Goal: Task Accomplishment & Management: Use online tool/utility

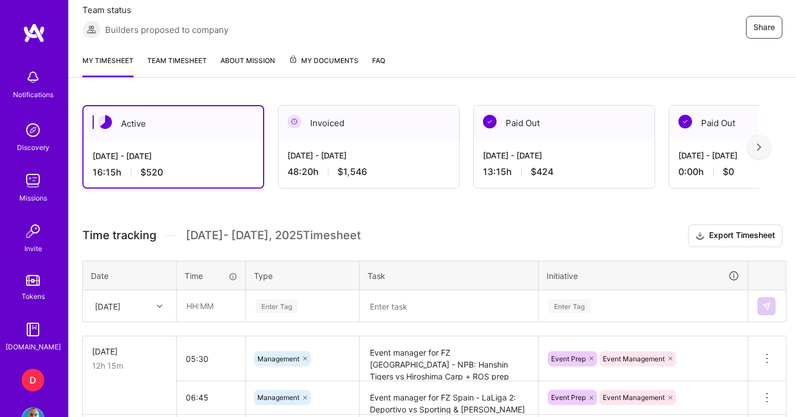
scroll to position [236, 0]
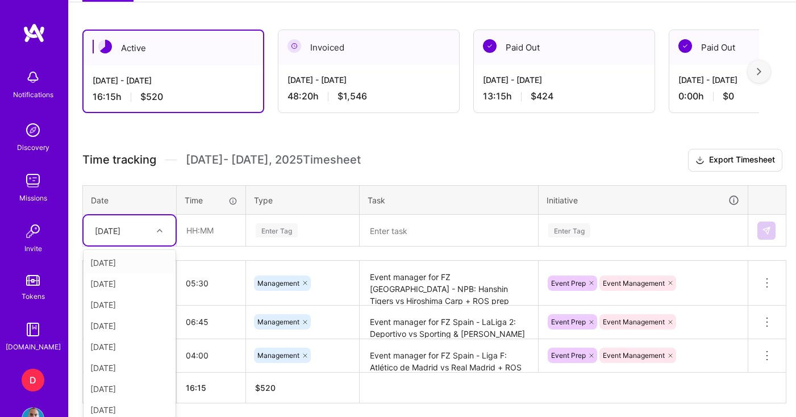
click at [120, 245] on div "option [DATE] focused, 1 of 9. 8 results available. Use Up and Down to choose o…" at bounding box center [130, 230] width 92 height 30
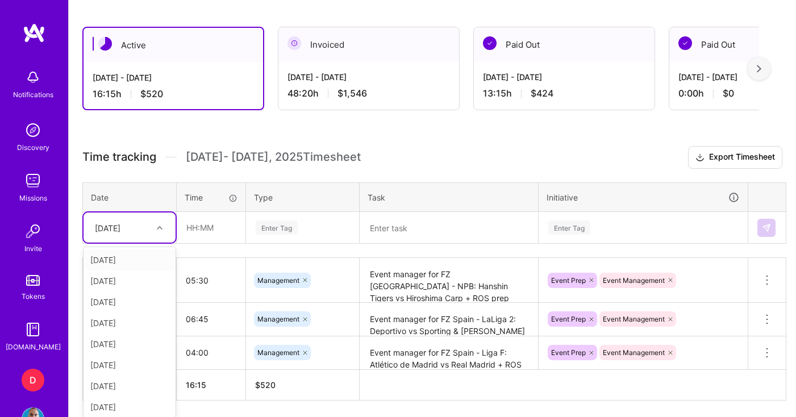
scroll to position [299, 0]
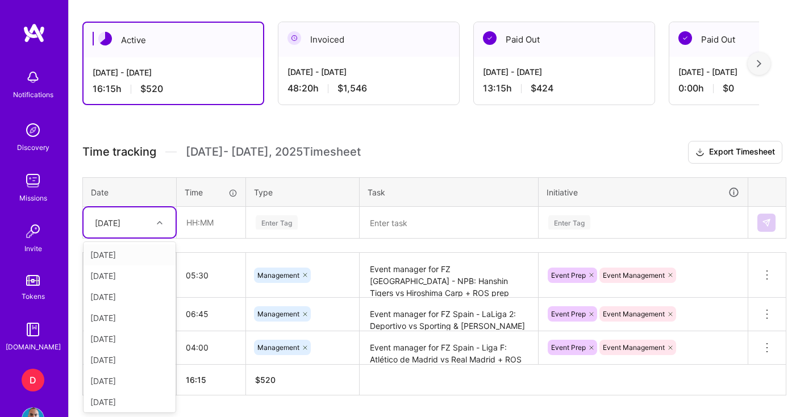
click at [174, 183] on th "Date" at bounding box center [130, 192] width 94 height 30
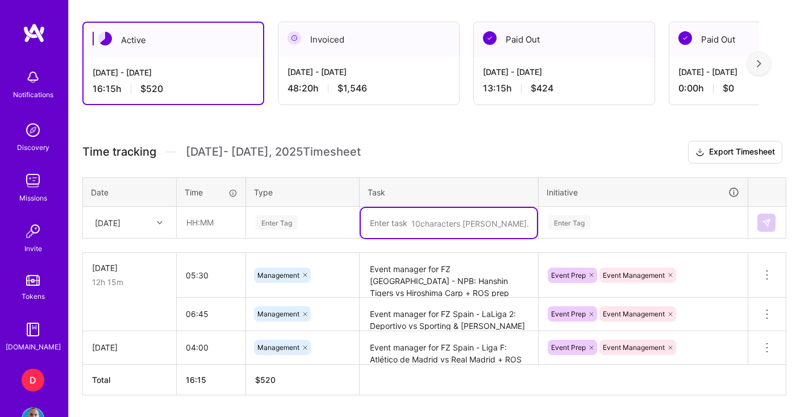
click at [418, 230] on textarea at bounding box center [449, 223] width 176 height 30
click at [279, 223] on div "Enter Tag" at bounding box center [277, 223] width 42 height 18
click at [531, 224] on textarea "Events operation process meet + Admin" at bounding box center [449, 223] width 176 height 30
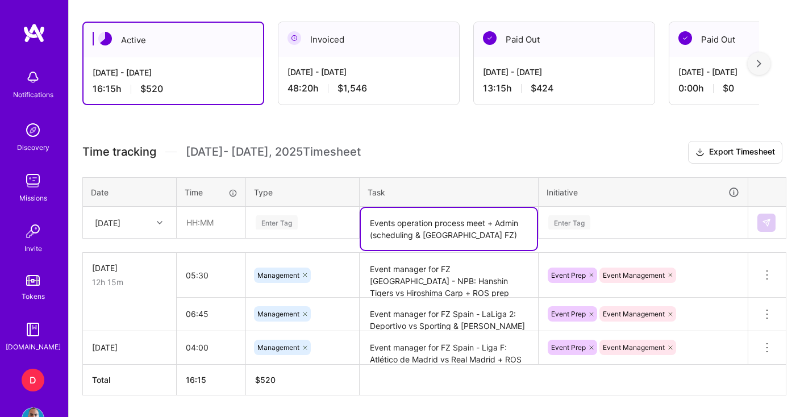
drag, startPoint x: 444, startPoint y: 237, endPoint x: 425, endPoint y: 238, distance: 18.8
click at [425, 238] on textarea "Events operation process meet + Admin (scheduling & [GEOGRAPHIC_DATA] FZ)" at bounding box center [449, 229] width 176 height 42
type textarea "Events operation process meet + Admin (scheduling & LaLiga FZ)"
click at [299, 223] on div "Enter Tag" at bounding box center [303, 222] width 96 height 14
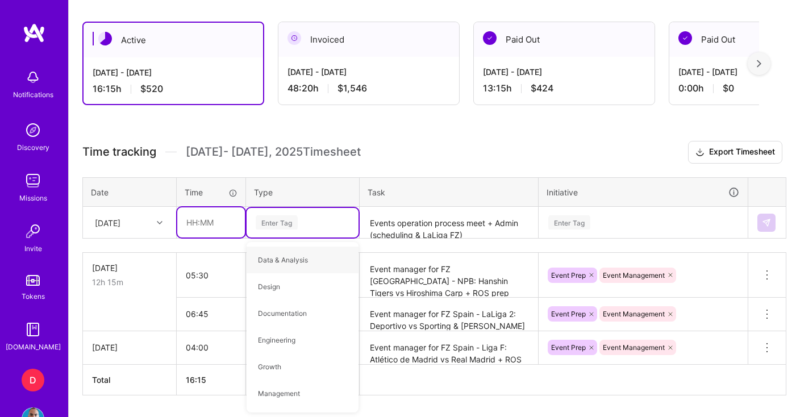
click at [218, 226] on input "text" at bounding box center [211, 222] width 68 height 30
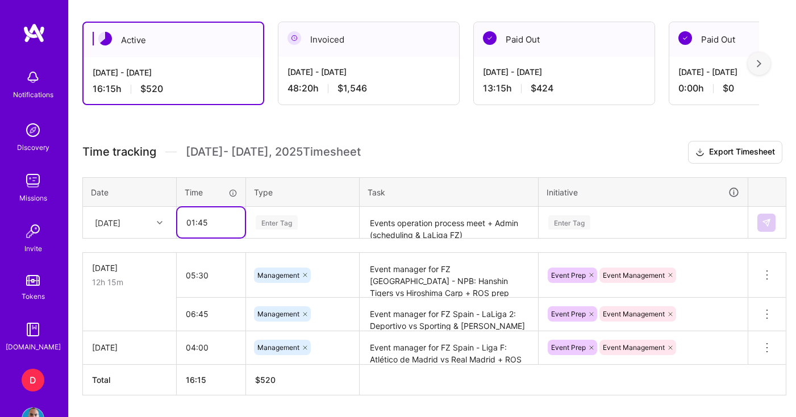
type input "01:45"
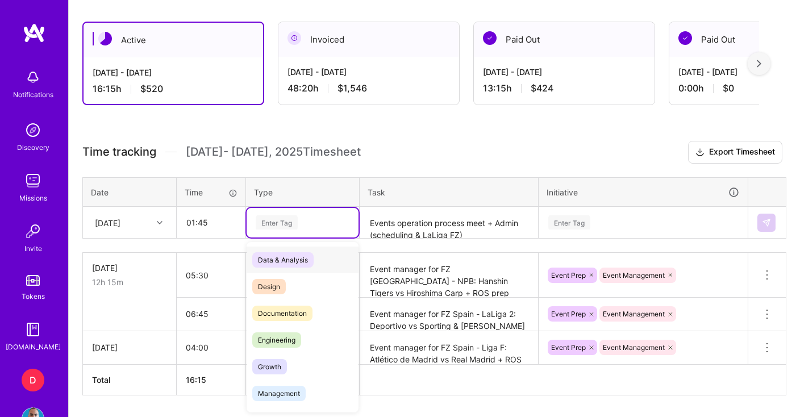
click at [295, 223] on div "Enter Tag" at bounding box center [277, 223] width 42 height 18
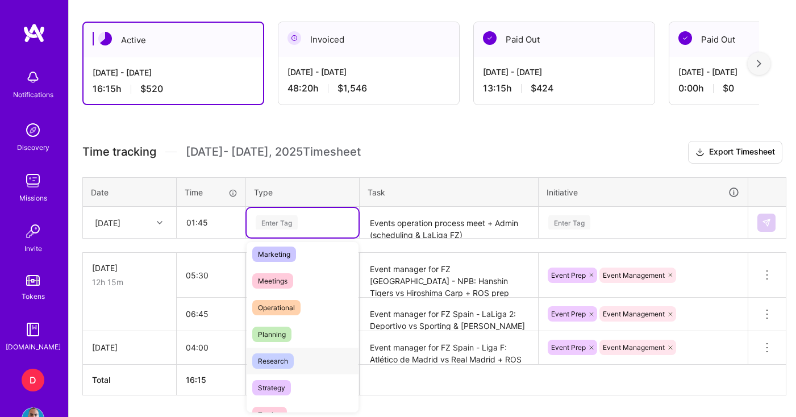
scroll to position [117, 0]
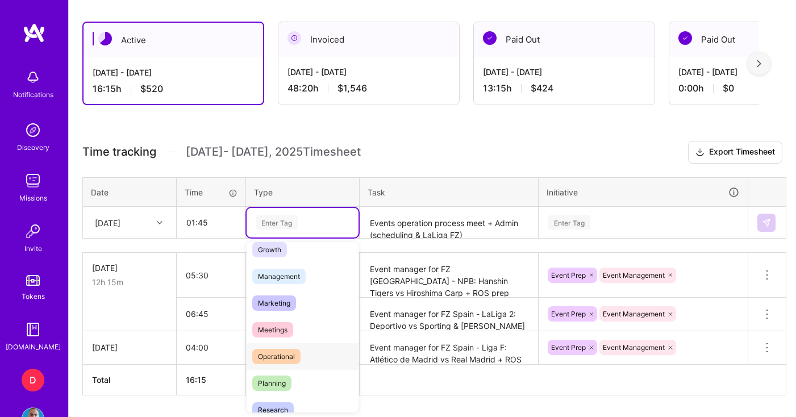
click at [284, 356] on span "Operational" at bounding box center [276, 356] width 48 height 15
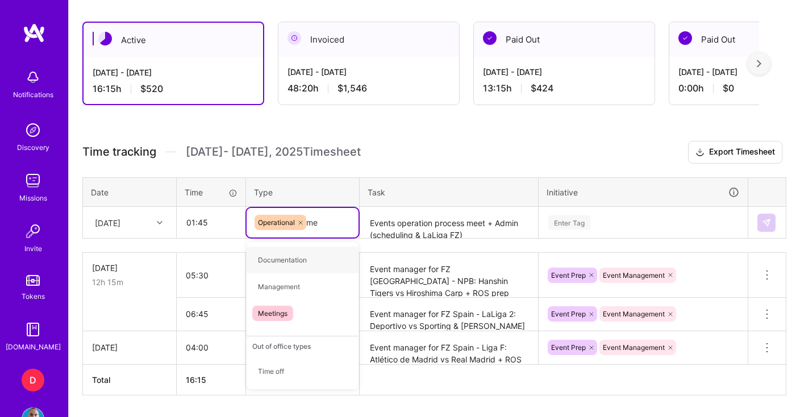
type input "mee"
click at [282, 260] on span "Meetings" at bounding box center [272, 259] width 41 height 15
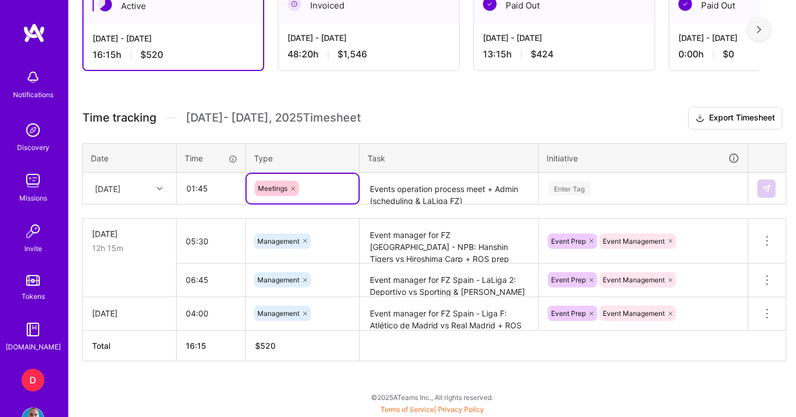
click at [600, 203] on div "Enter Tag" at bounding box center [643, 189] width 208 height 30
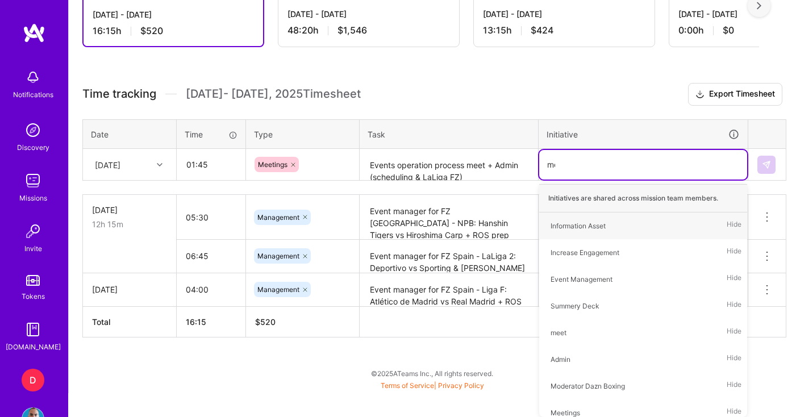
scroll to position [333, 0]
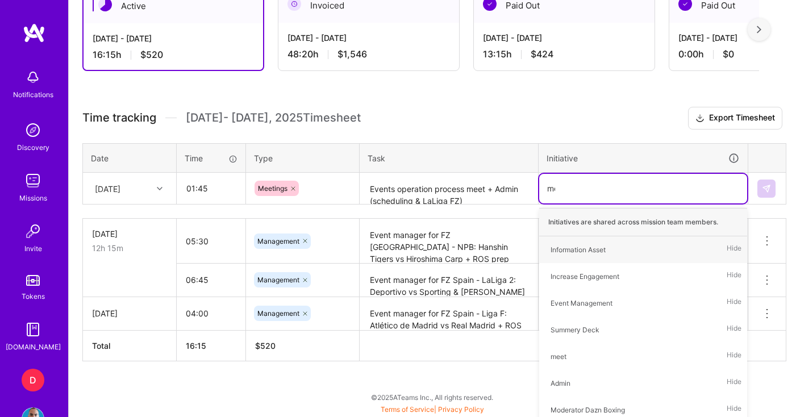
type input "mee"
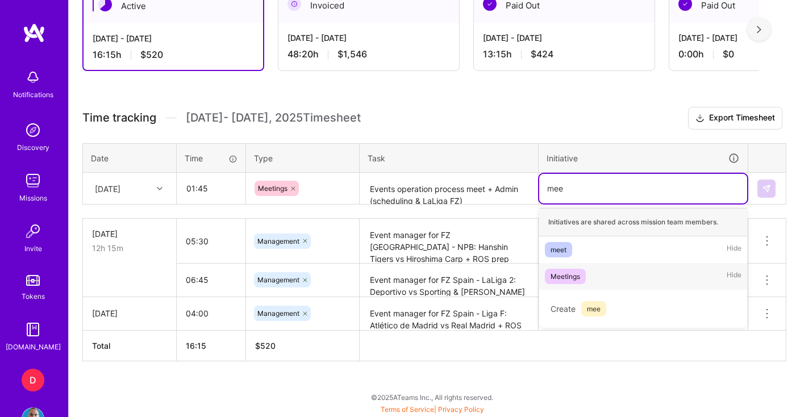
click at [570, 274] on div "Meetings" at bounding box center [566, 276] width 30 height 12
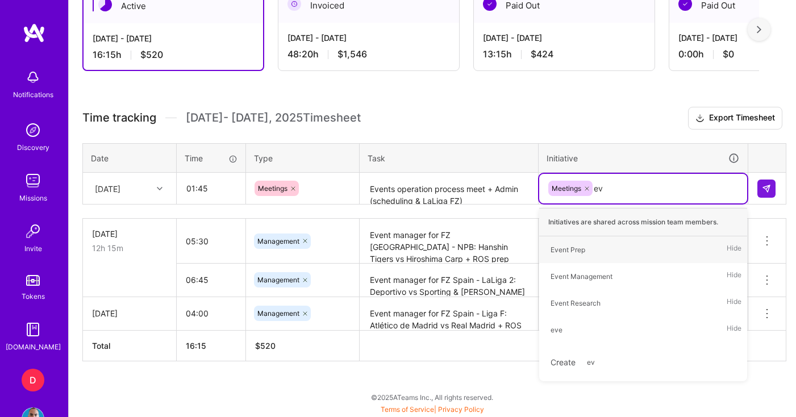
type input "eve"
click at [581, 252] on div "Event Prep" at bounding box center [568, 250] width 35 height 12
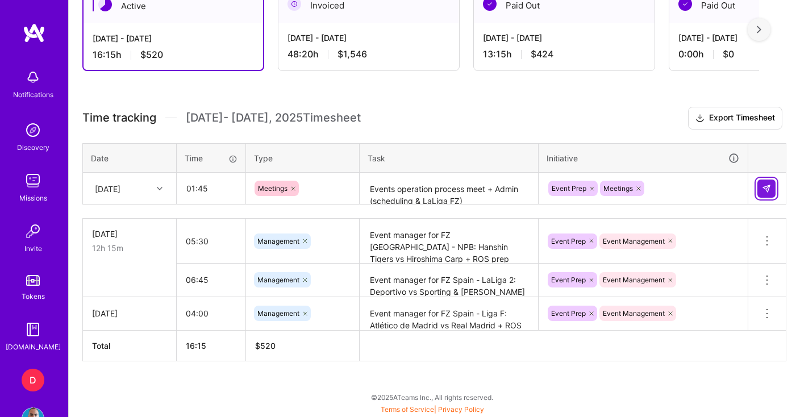
click at [763, 188] on img at bounding box center [766, 188] width 9 height 9
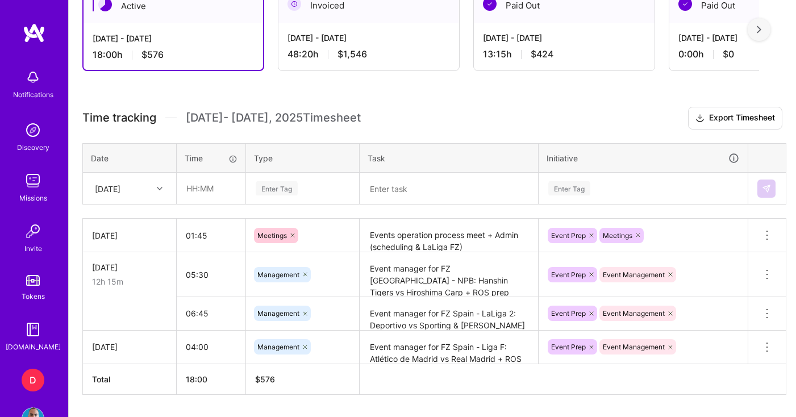
click at [80, 234] on div "Active [DATE] - [DATE] 18:00 h $576 Invoiced [DATE] - [DATE] 48:20 h $1,546 Pai…" at bounding box center [432, 212] width 727 height 477
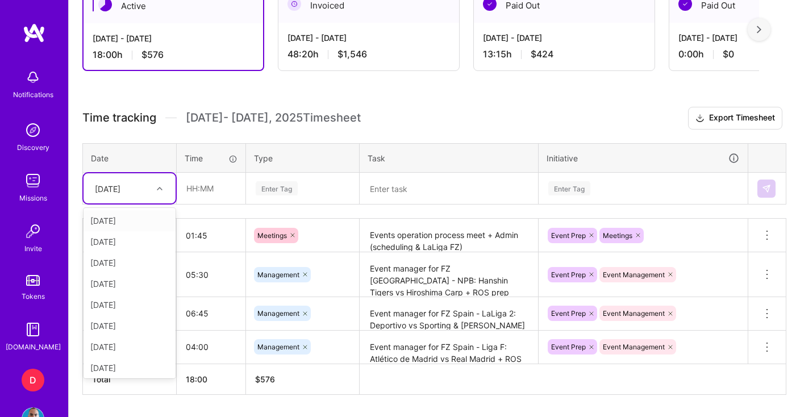
click at [134, 201] on div "[DATE]" at bounding box center [130, 188] width 92 height 30
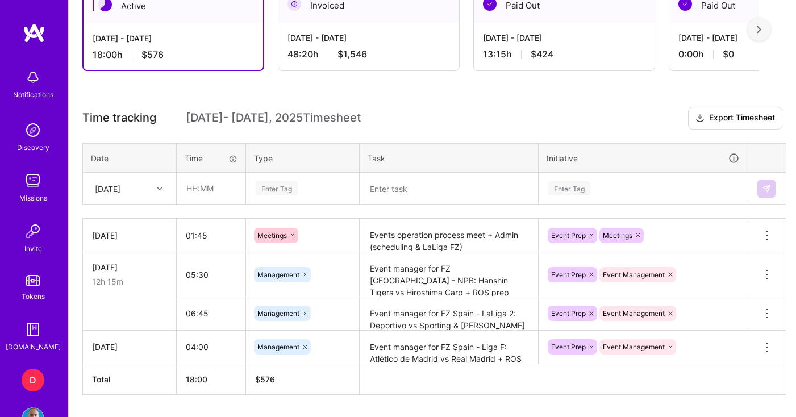
click at [147, 110] on h3 "Time tracking [DATE] - [DATE] Timesheet Export Timesheet" at bounding box center [432, 118] width 700 height 23
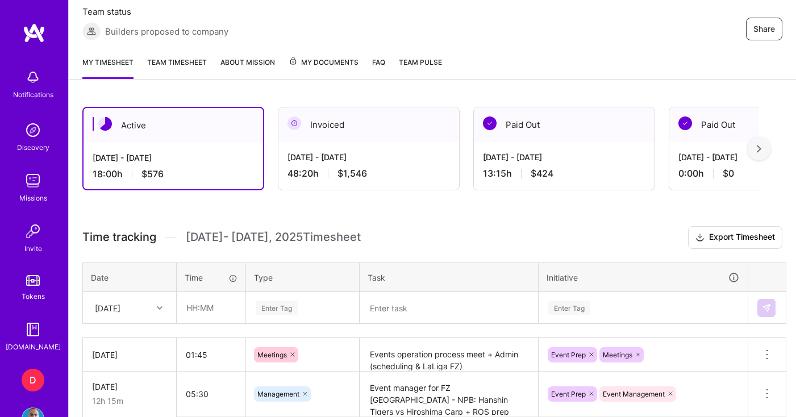
scroll to position [202, 0]
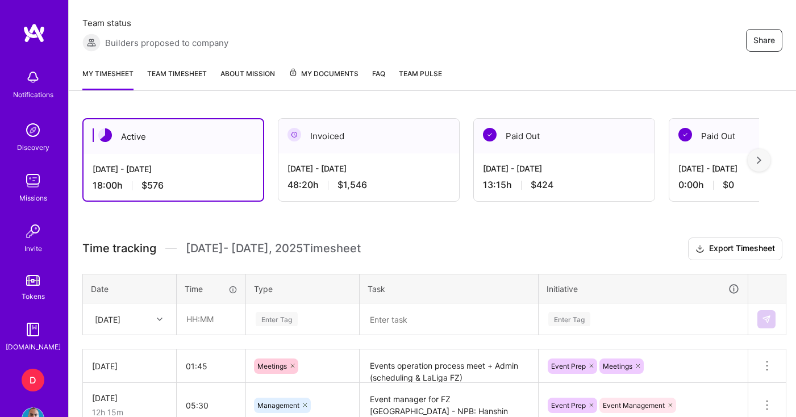
click at [551, 65] on div "My timesheet Team timesheet About Mission My Documents FAQ Team Pulse" at bounding box center [432, 75] width 727 height 32
click at [553, 65] on div "My timesheet Team timesheet About Mission My Documents FAQ Team Pulse" at bounding box center [432, 75] width 727 height 32
